Goal: Information Seeking & Learning: Learn about a topic

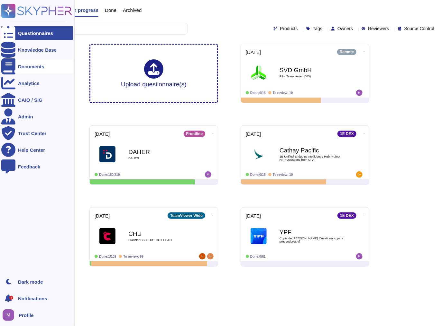
click at [37, 67] on div "Documents" at bounding box center [31, 66] width 26 height 5
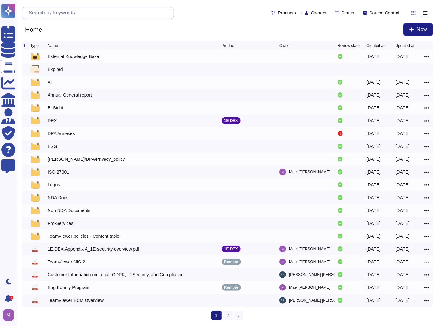
click at [92, 15] on input "text" at bounding box center [99, 12] width 148 height 11
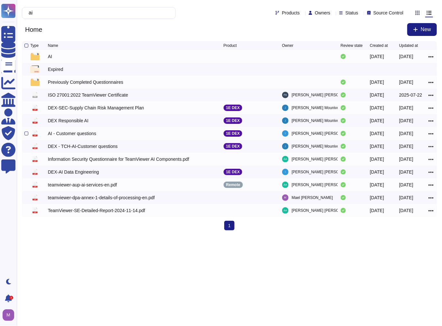
type input "ai"
click at [76, 136] on div "AI - Customer questions" at bounding box center [72, 133] width 48 height 6
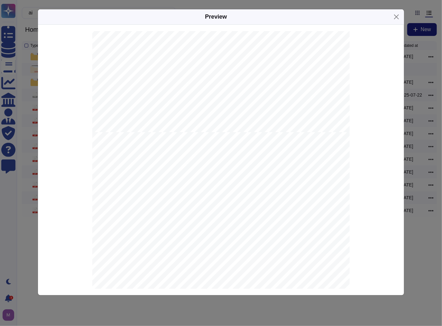
scroll to position [591, 0]
click at [428, 203] on div "Preview Page 1 of 12 CONFIDENTIAL Copyright © 1E Ltd. [DATE]-[DATE]. All rights…" at bounding box center [221, 163] width 442 height 326
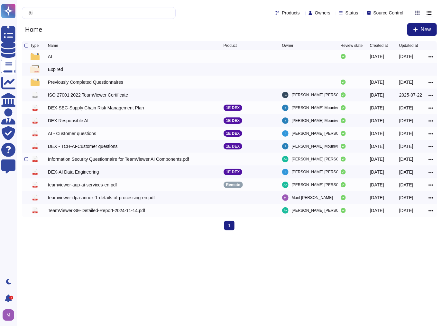
click at [118, 161] on div "Information Security Questionnaire for TeamViewer AI Components.pdf" at bounding box center [118, 159] width 141 height 6
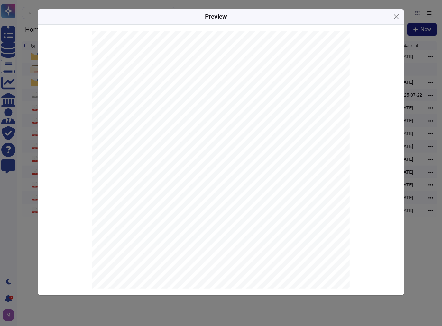
scroll to position [109, 0]
click at [397, 18] on button "Close" at bounding box center [396, 17] width 10 height 10
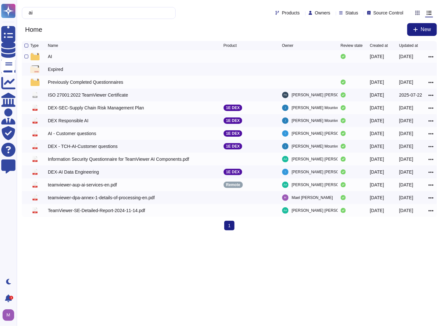
click at [50, 59] on div "AI" at bounding box center [50, 56] width 4 height 6
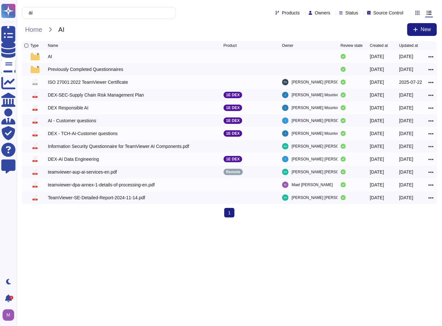
click at [158, 223] on html "Questionnaires Knowledge Base Documents Analytics CAIQ / SIG Admin Trust Center…" at bounding box center [221, 111] width 442 height 223
click at [110, 223] on html "Questionnaires Knowledge Base Documents Analytics CAIQ / SIG Admin Trust Center…" at bounding box center [221, 111] width 442 height 223
